Goal: Find specific page/section: Find specific page/section

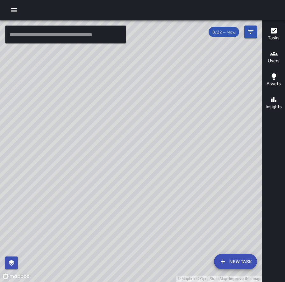
drag, startPoint x: 129, startPoint y: 129, endPoint x: 265, endPoint y: 113, distance: 137.3
click at [270, 116] on div "© Mapbox © OpenStreetMap Improve this map ​ New Task 8/22 — Now Map Layers Task…" at bounding box center [142, 150] width 285 height 261
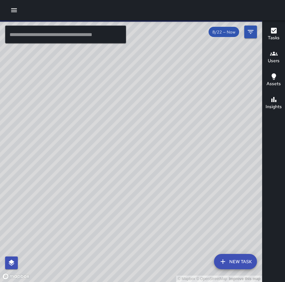
click at [111, 101] on div "© Mapbox © OpenStreetMap Improve this map JE [PERSON_NAME] Ambassador Tasks 29 …" at bounding box center [131, 150] width 262 height 261
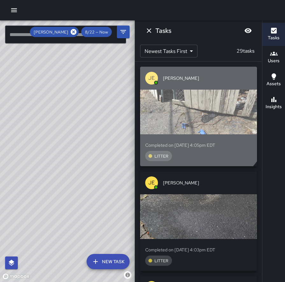
click at [190, 111] on div "button" at bounding box center [198, 112] width 117 height 45
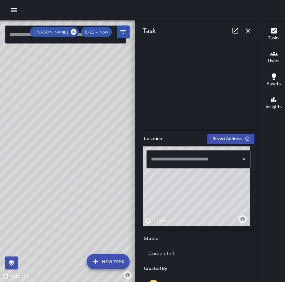
scroll to position [201, 0]
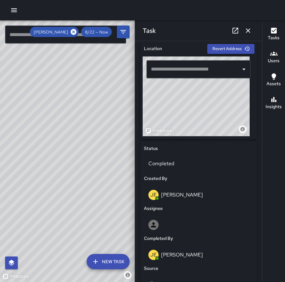
click at [249, 33] on icon "button" at bounding box center [248, 31] width 8 height 8
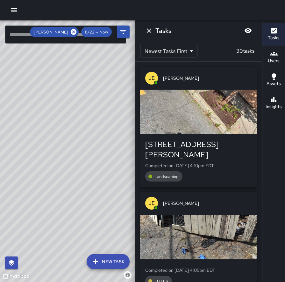
scroll to position [1536, 0]
